Goal: Task Accomplishment & Management: Complete application form

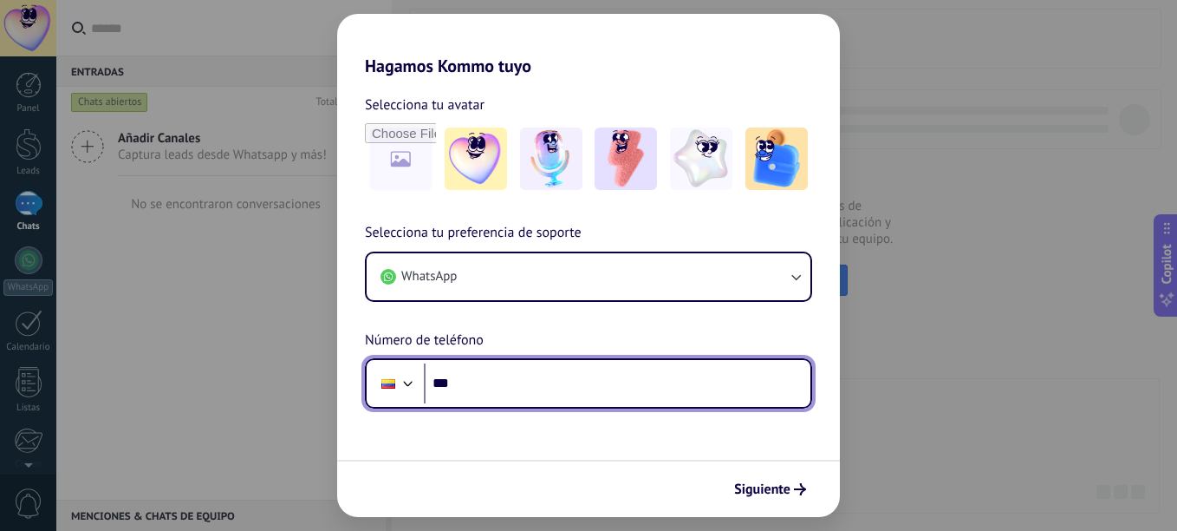
click at [509, 388] on input "***" at bounding box center [617, 383] width 387 height 40
type input "**********"
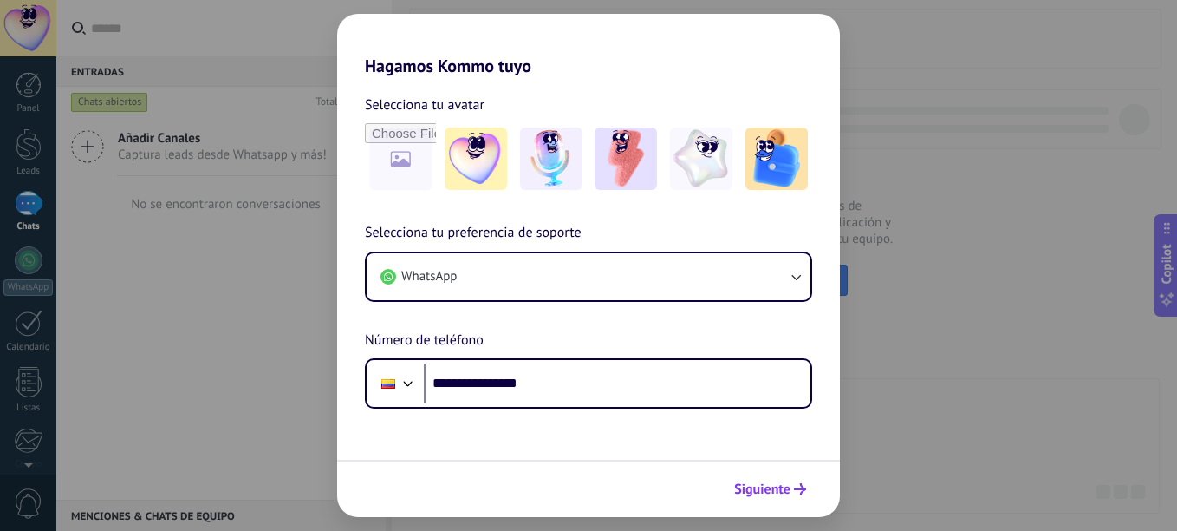
click at [766, 487] on span "Siguiente" at bounding box center [762, 489] width 56 height 12
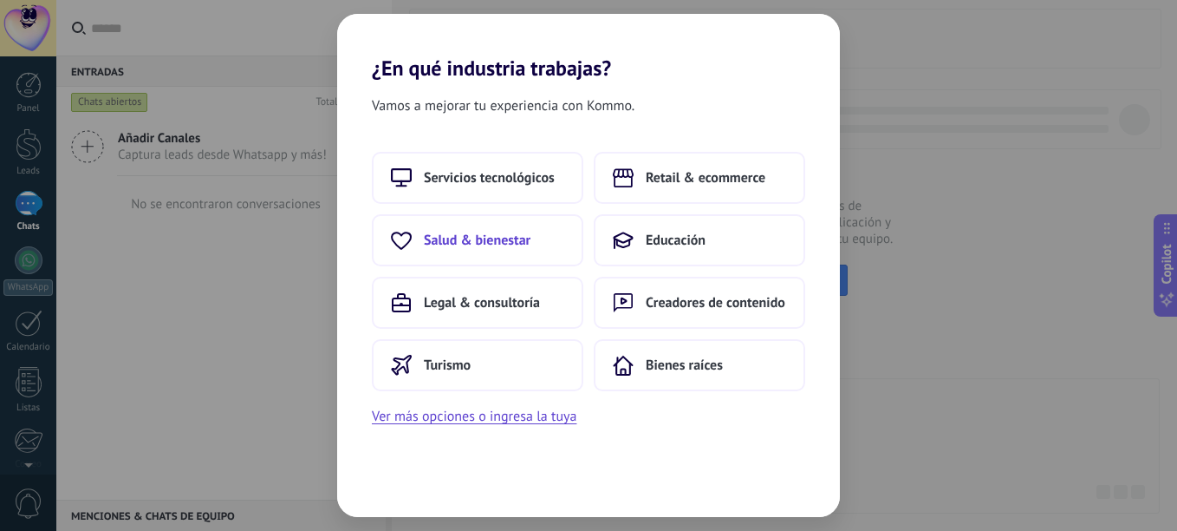
click at [468, 244] on span "Salud & bienestar" at bounding box center [477, 239] width 107 height 17
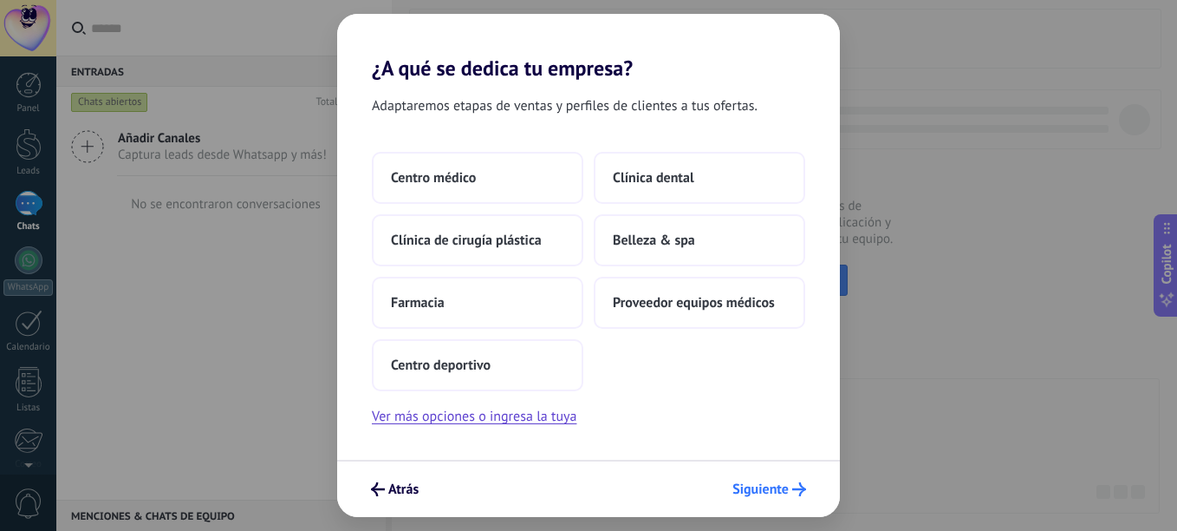
click at [788, 492] on span "Siguiente" at bounding box center [761, 489] width 56 height 12
click at [655, 244] on span "Belleza & spa" at bounding box center [654, 239] width 82 height 17
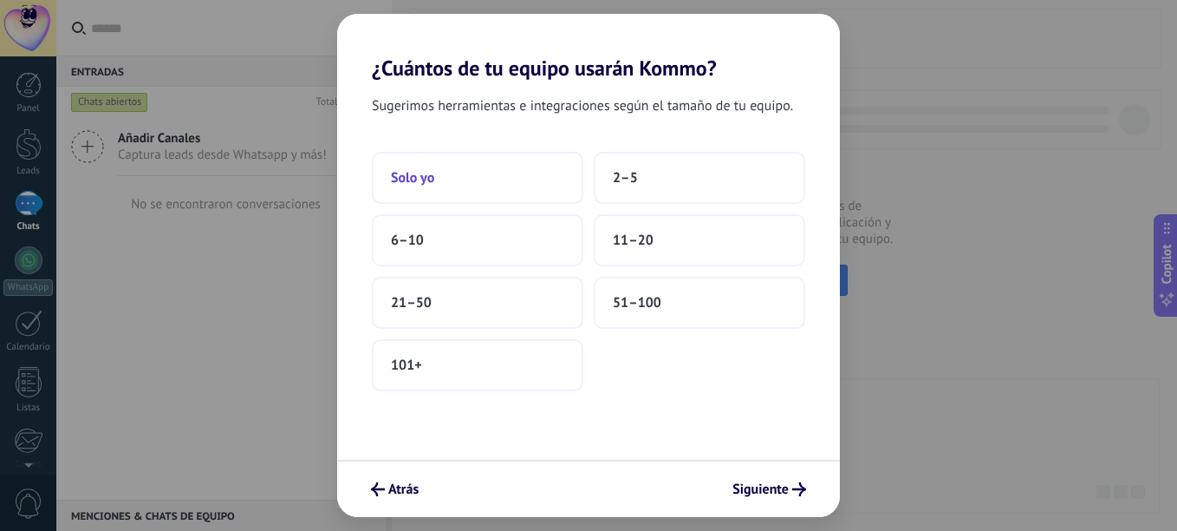
click at [413, 175] on span "Solo yo" at bounding box center [412, 177] width 43 height 17
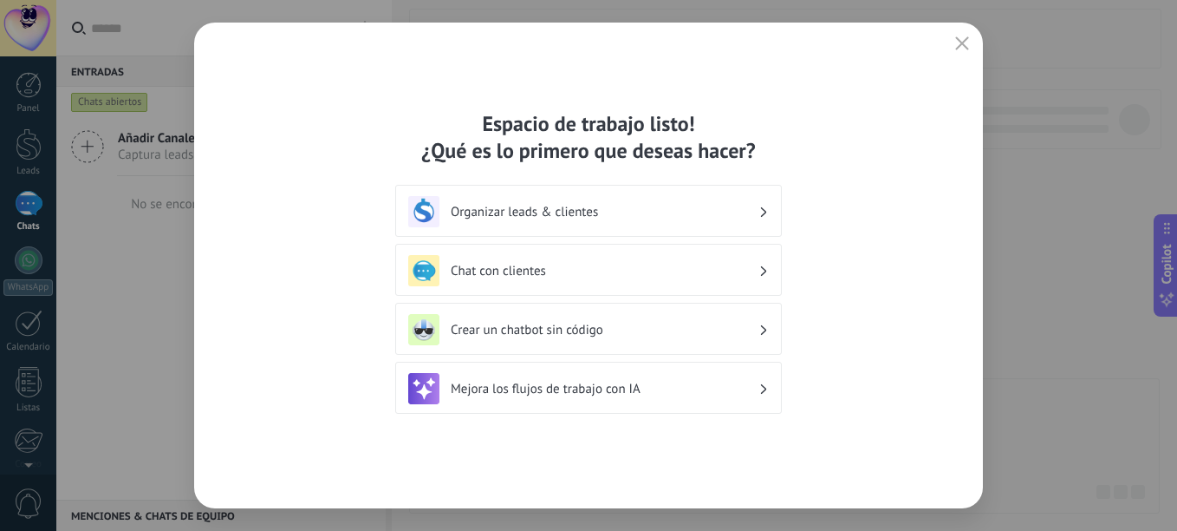
click at [707, 266] on h3 "Chat con clientes" at bounding box center [605, 271] width 308 height 16
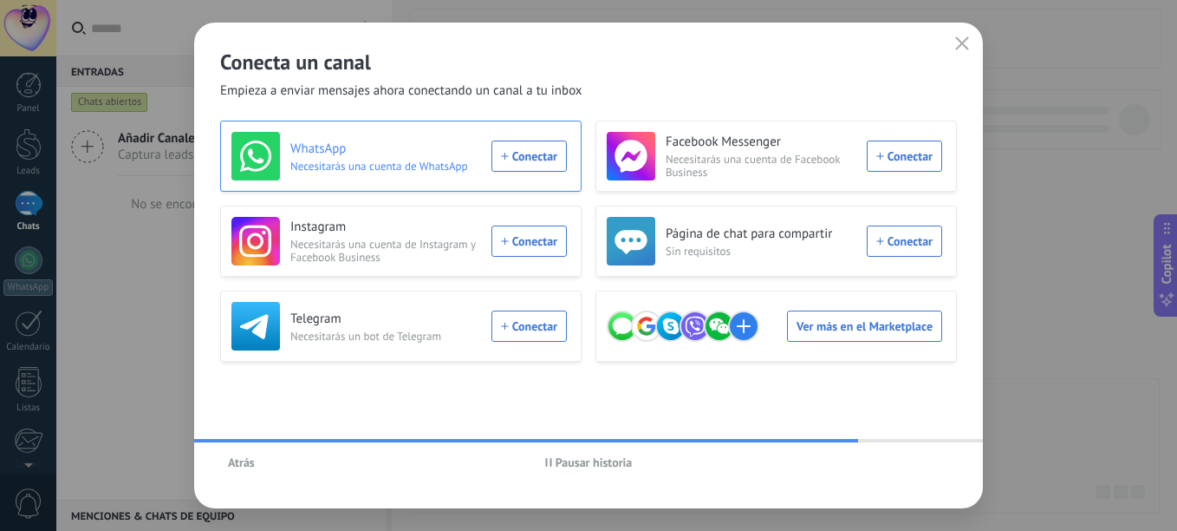
click at [522, 154] on div "WhatsApp Necesitarás una cuenta de WhatsApp Conectar" at bounding box center [399, 156] width 336 height 49
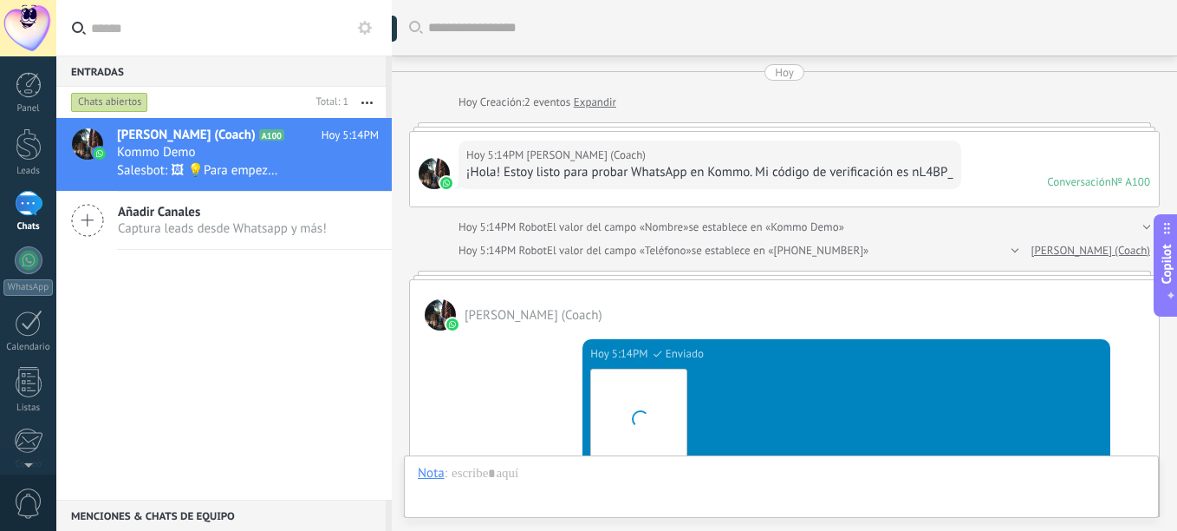
scroll to position [26, 0]
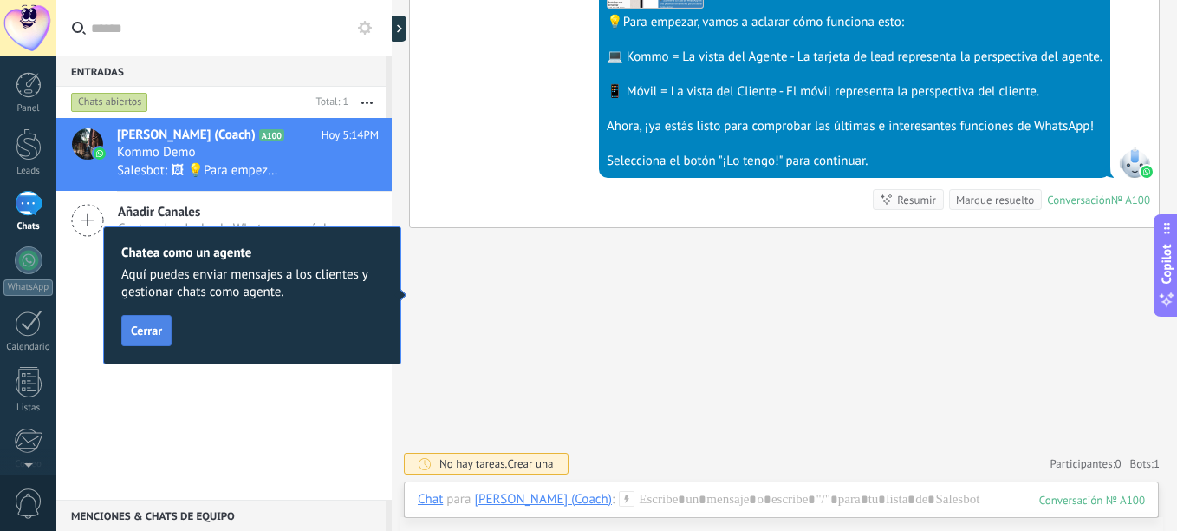
click at [137, 329] on span "Cerrar" at bounding box center [146, 330] width 31 height 12
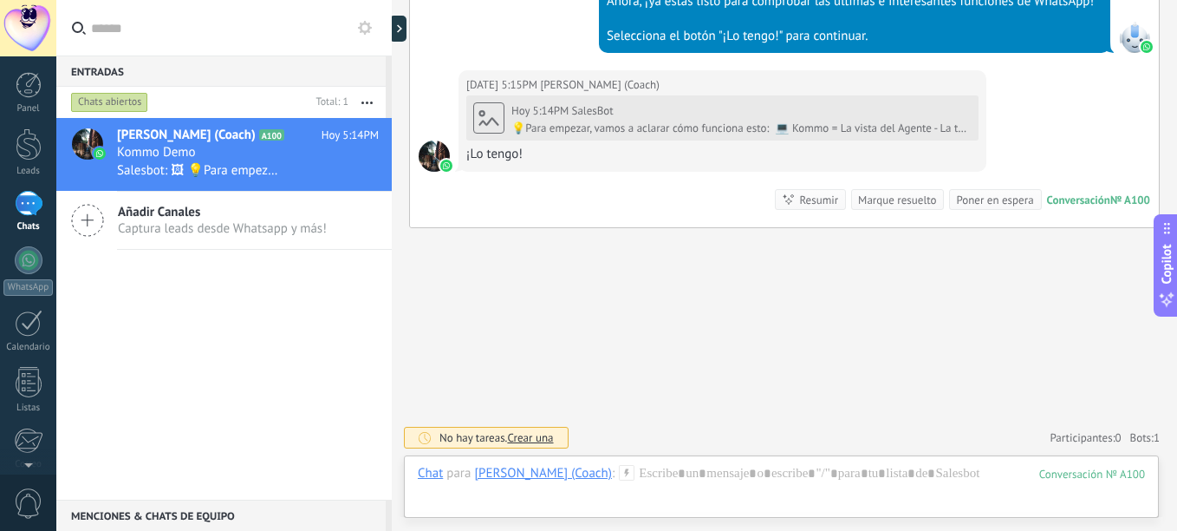
scroll to position [872, 0]
